Goal: Understand process/instructions: Learn how to perform a task or action

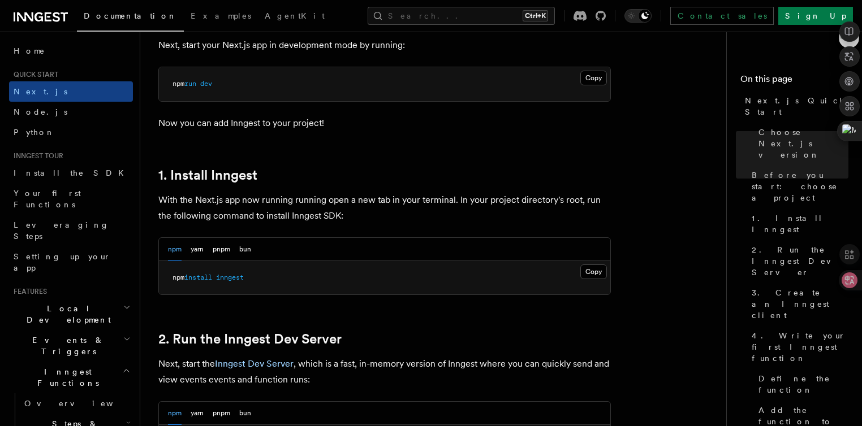
scroll to position [509, 0]
click at [210, 245] on div "npm yarn pnpm bun" at bounding box center [209, 248] width 83 height 23
click at [214, 246] on button "pnpm" at bounding box center [222, 248] width 18 height 23
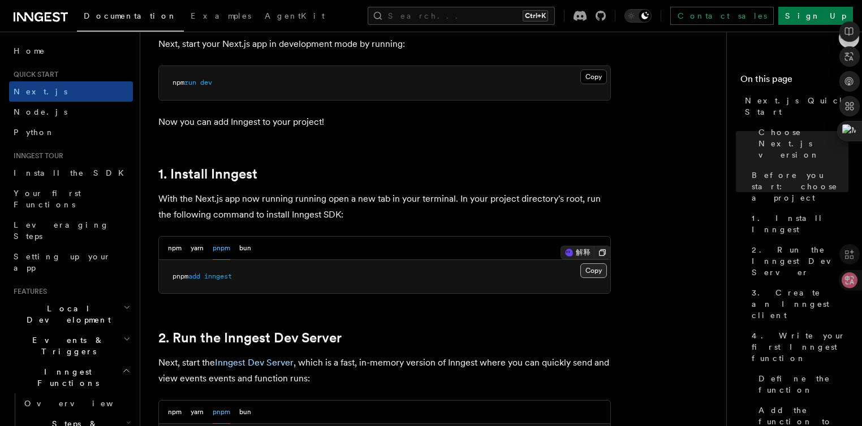
click at [587, 269] on button "Copy Copied" at bounding box center [593, 270] width 27 height 15
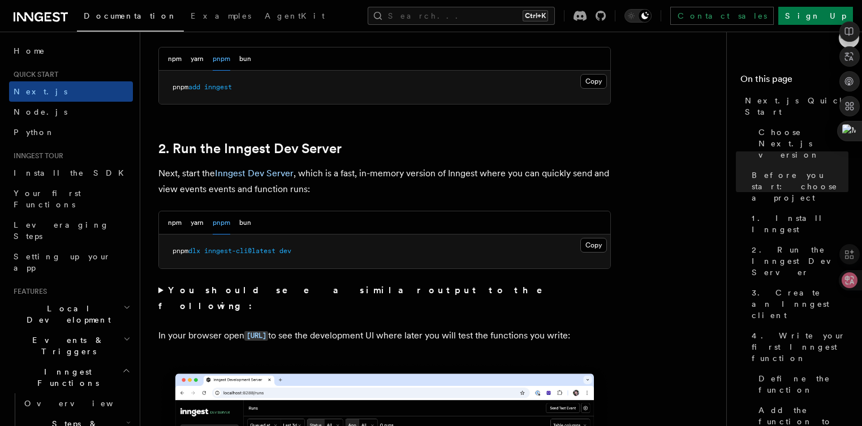
scroll to position [678, 0]
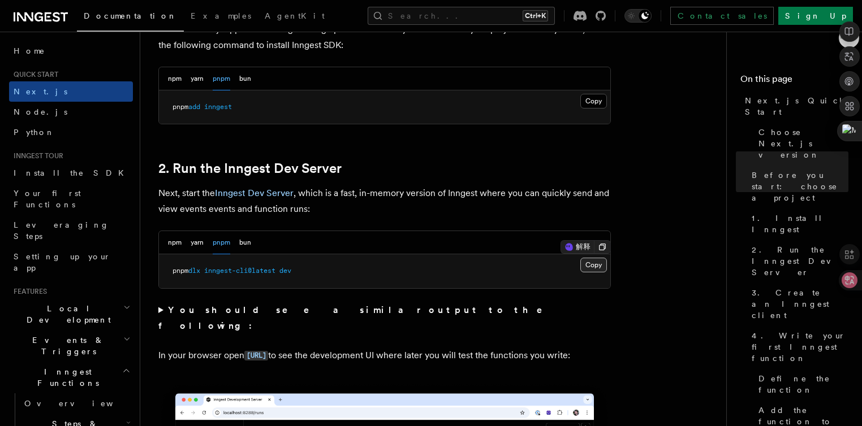
click at [591, 264] on button "Copy Copied" at bounding box center [593, 265] width 27 height 15
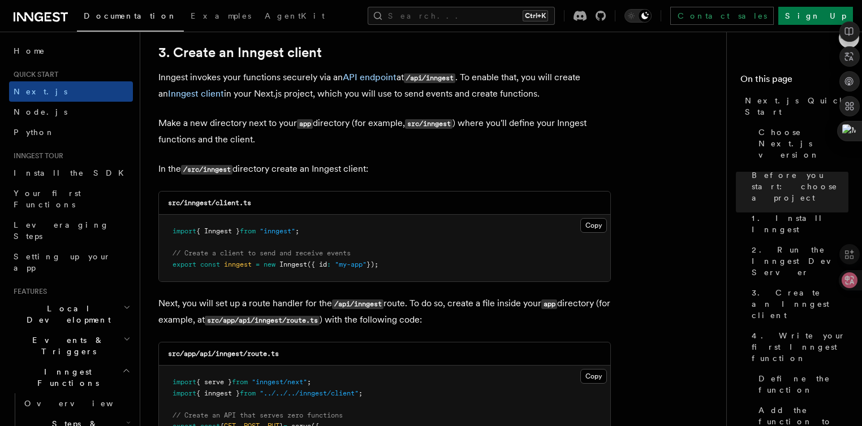
scroll to position [1470, 0]
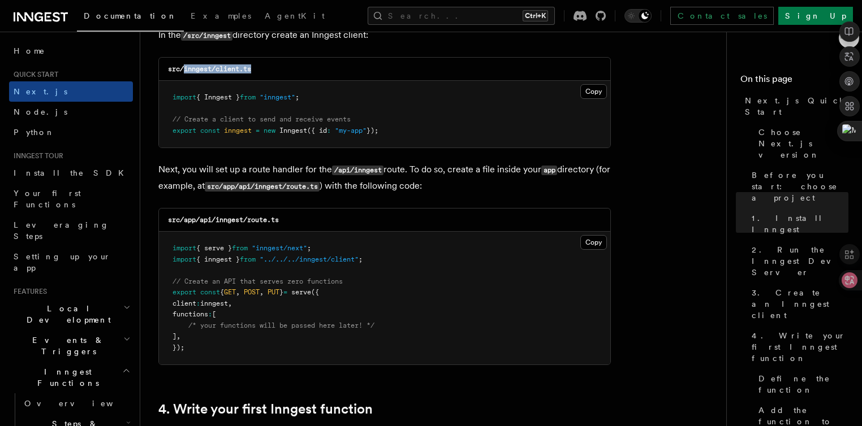
drag, startPoint x: 260, startPoint y: 66, endPoint x: 183, endPoint y: 71, distance: 77.1
click at [183, 71] on div "src/inngest/client.ts" at bounding box center [384, 69] width 451 height 23
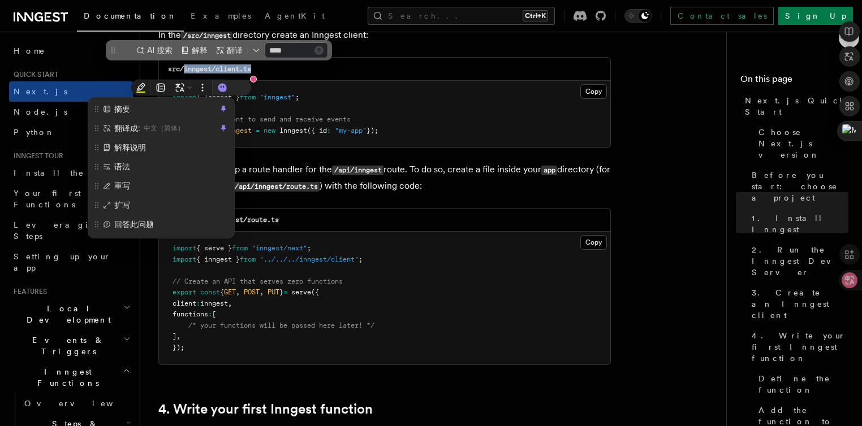
scroll to position [0, 0]
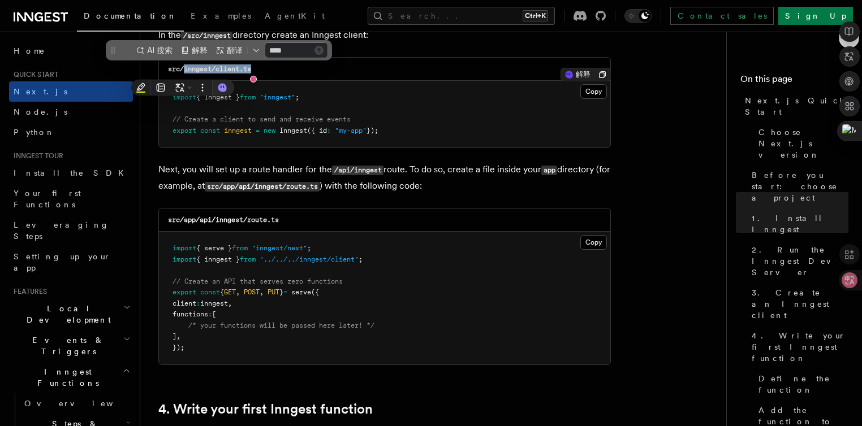
copy code "inngest/client.ts"
click at [593, 241] on button "Copy Copied" at bounding box center [593, 242] width 27 height 15
click at [593, 92] on button "Copy Copied" at bounding box center [593, 91] width 27 height 15
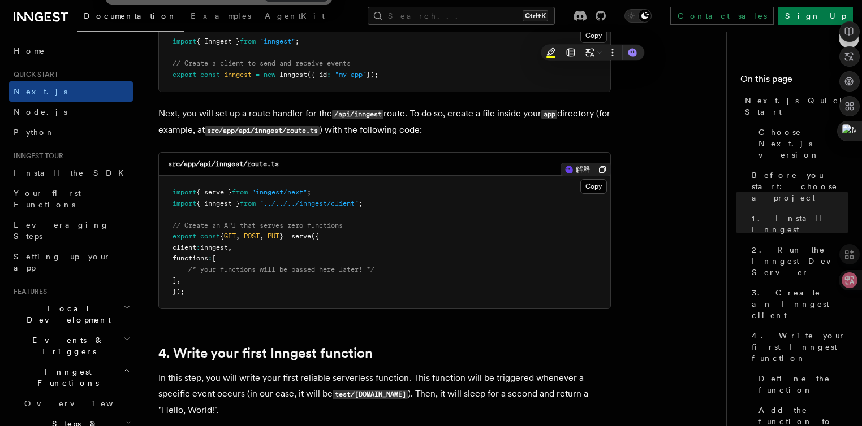
scroll to position [1527, 0]
drag, startPoint x: 287, startPoint y: 162, endPoint x: 215, endPoint y: 166, distance: 71.9
click at [215, 166] on div "src/app/api/inngest/route.ts" at bounding box center [384, 163] width 451 height 23
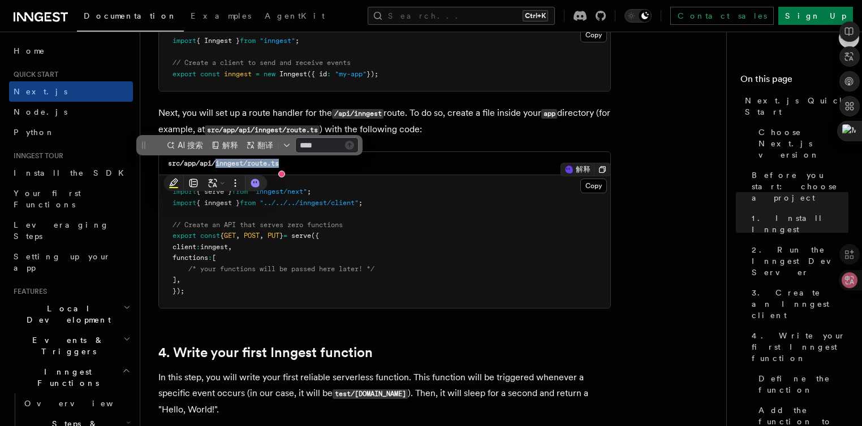
copy code "inngest/route.ts"
click at [589, 188] on button "Copy Copied" at bounding box center [593, 186] width 27 height 15
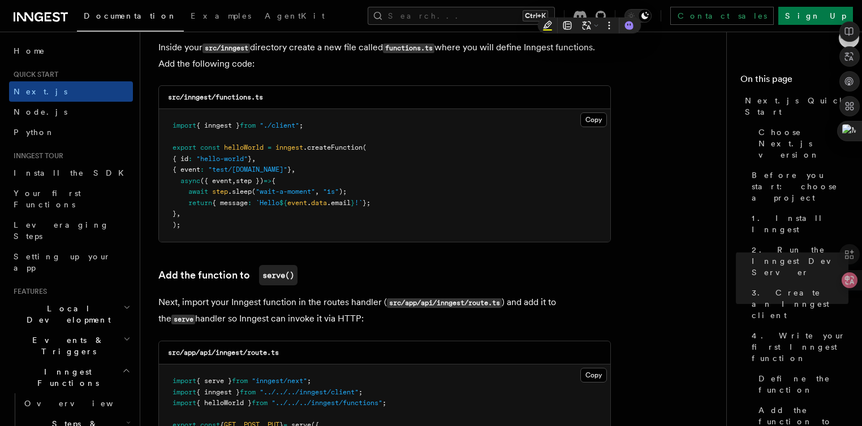
scroll to position [1979, 0]
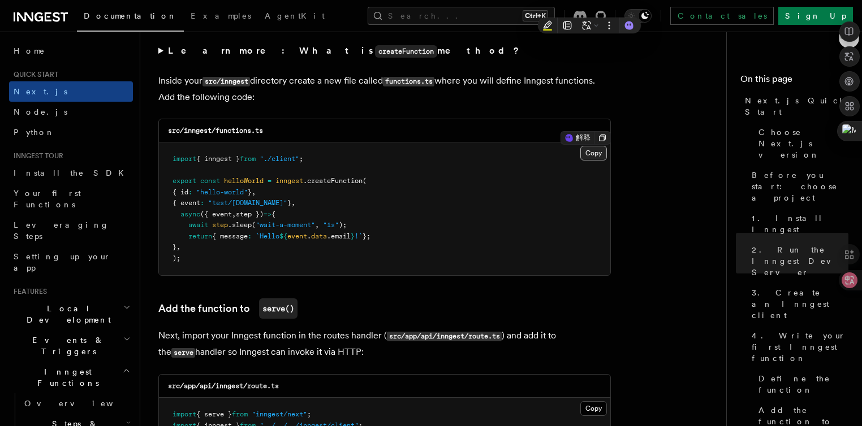
click at [600, 153] on button "Copy Copied" at bounding box center [593, 153] width 27 height 15
